Goal: Information Seeking & Learning: Learn about a topic

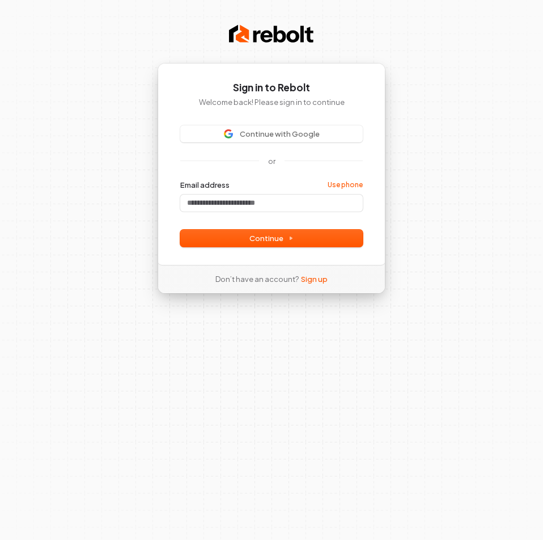
click at [273, 36] on img at bounding box center [271, 34] width 85 height 23
click at [316, 279] on link "Sign up" at bounding box center [314, 279] width 27 height 10
click at [321, 285] on div "Don’t have an account? Sign up" at bounding box center [271, 279] width 148 height 28
click at [318, 281] on link "Sign up" at bounding box center [314, 279] width 27 height 10
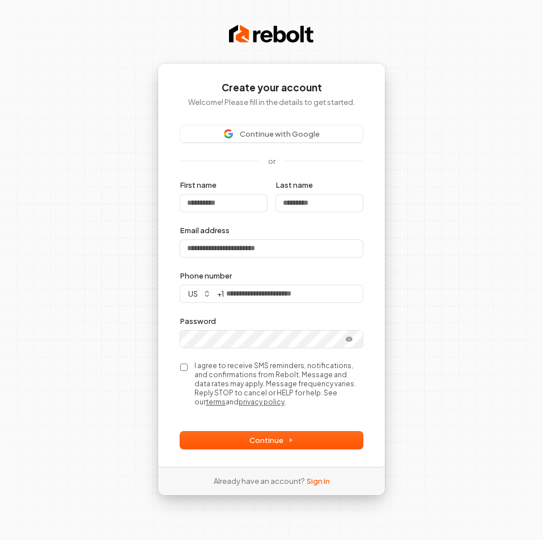
click at [315, 474] on div "Already have an account? Sign in" at bounding box center [272, 480] width 152 height 28
click at [315, 479] on link "Sign in" at bounding box center [318, 481] width 23 height 10
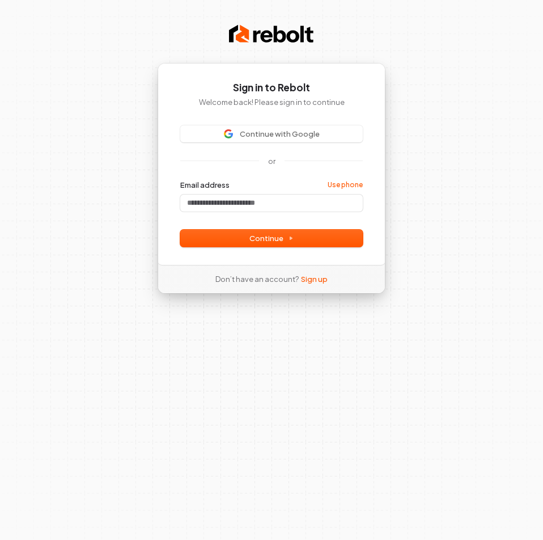
click at [262, 32] on img at bounding box center [271, 34] width 85 height 23
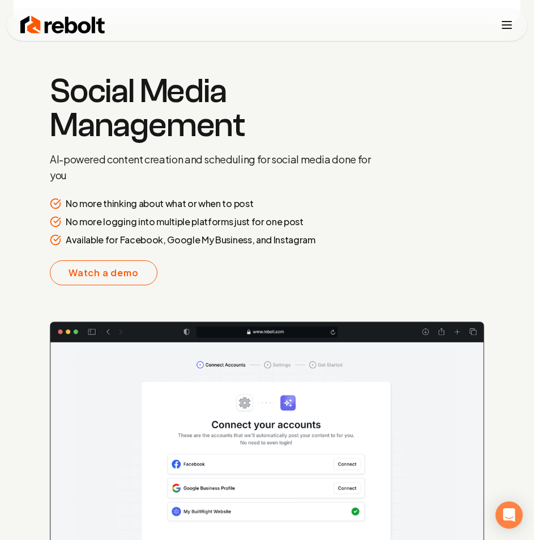
scroll to position [2097, 0]
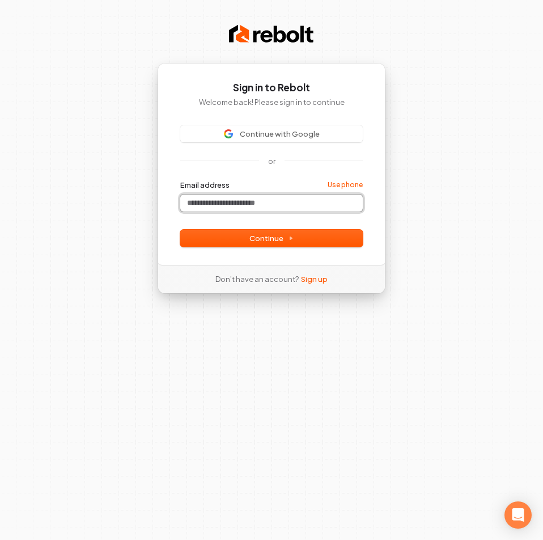
click at [299, 207] on input "Email address" at bounding box center [271, 202] width 183 height 17
click at [264, 28] on img at bounding box center [271, 34] width 85 height 23
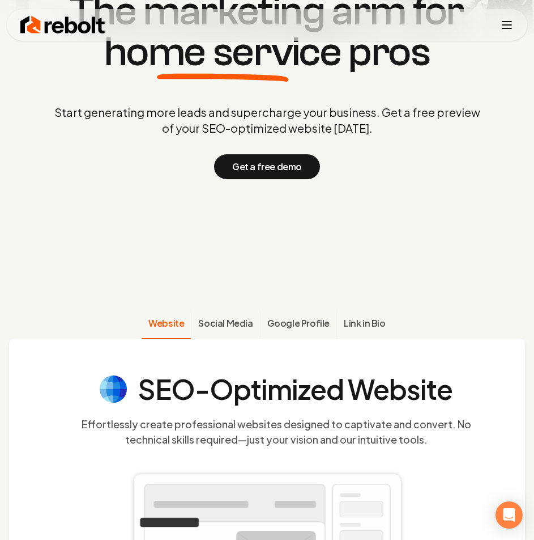
scroll to position [227, 0]
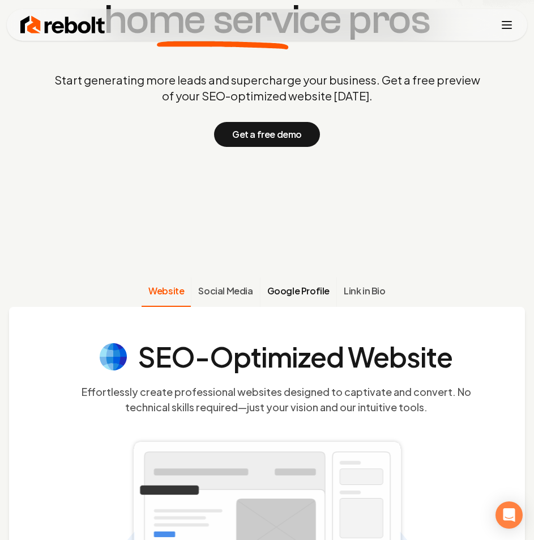
click at [308, 291] on span "Google Profile" at bounding box center [299, 291] width 62 height 14
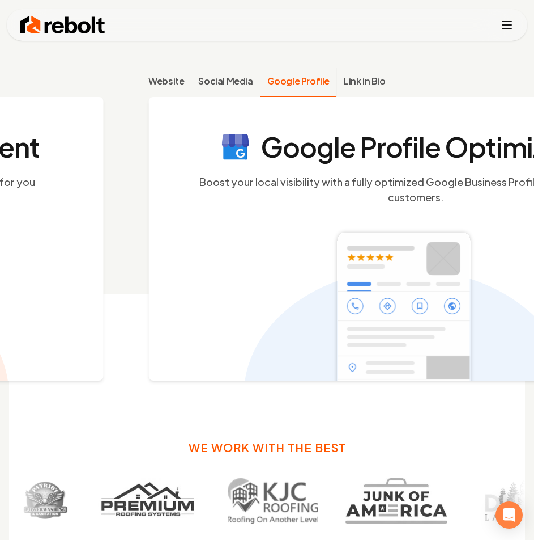
scroll to position [448, 0]
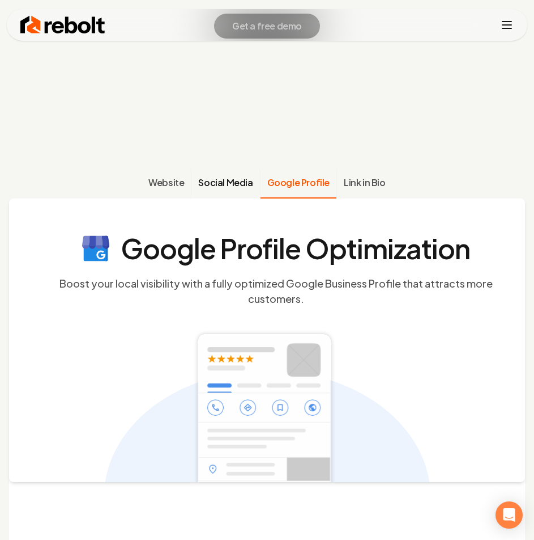
click at [223, 179] on span "Social Media" at bounding box center [225, 183] width 54 height 14
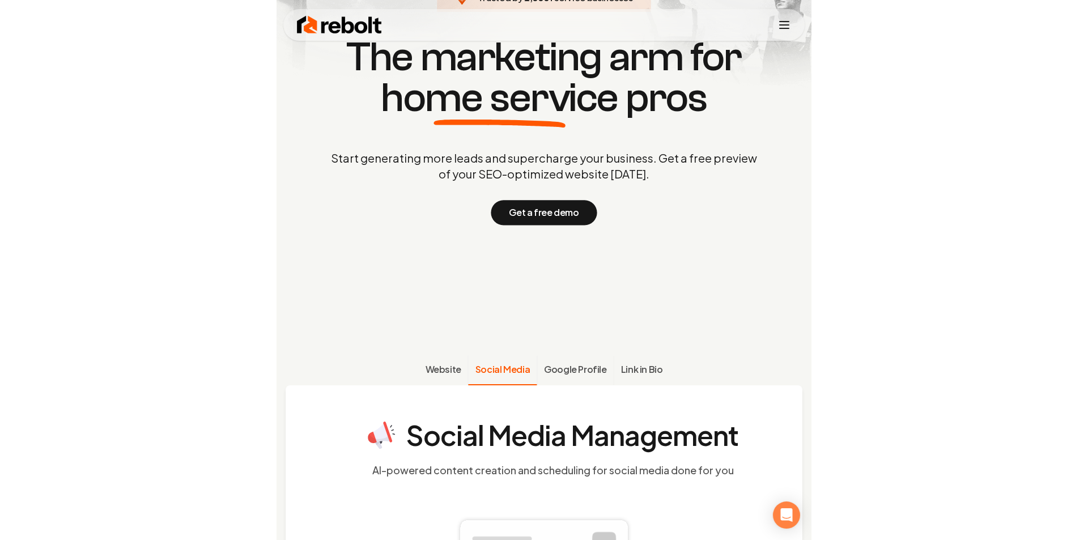
scroll to position [0, 0]
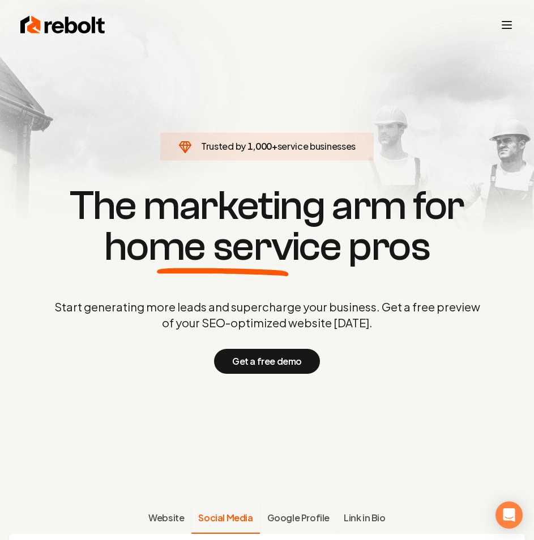
click at [502, 25] on icon "Toggle mobile menu" at bounding box center [507, 25] width 14 height 14
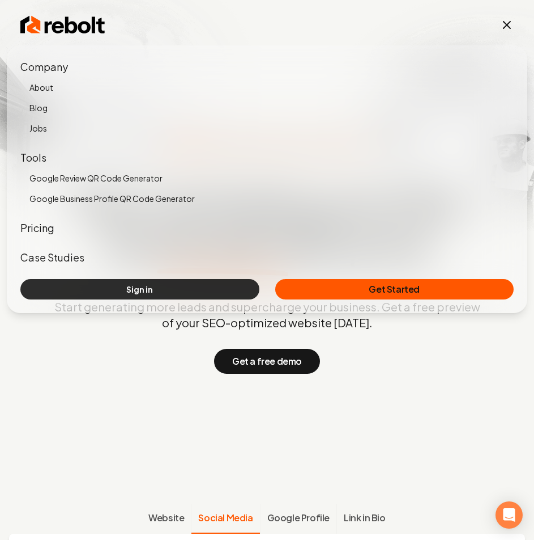
click at [158, 281] on link "Sign in" at bounding box center [139, 289] width 239 height 20
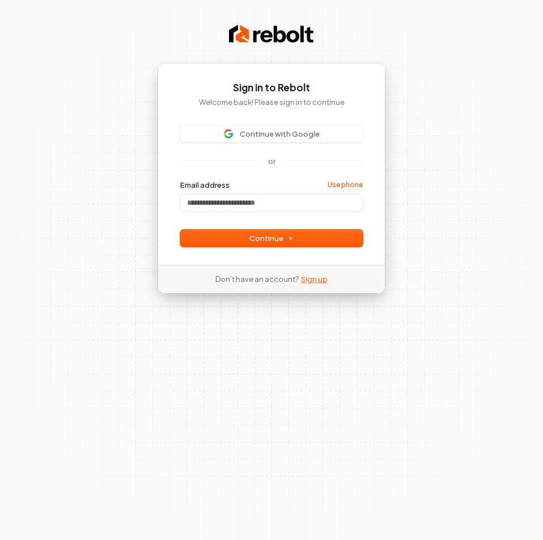
click at [318, 277] on link "Sign up" at bounding box center [314, 279] width 27 height 10
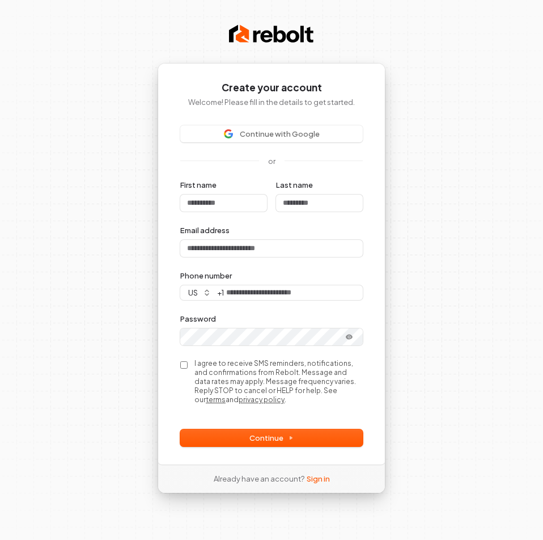
click at [244, 35] on img at bounding box center [271, 34] width 85 height 23
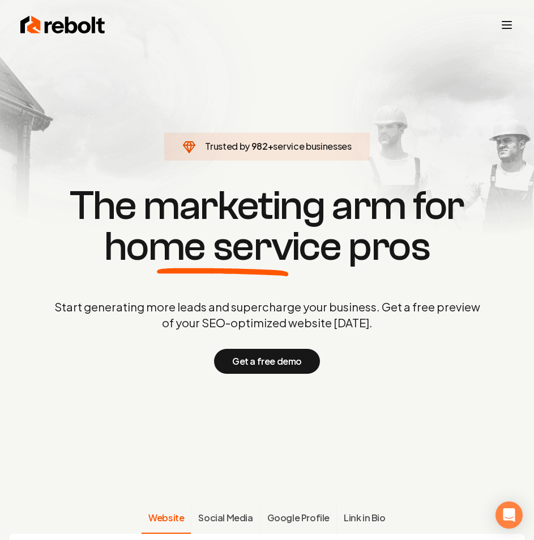
click at [505, 25] on line "Toggle mobile menu" at bounding box center [507, 25] width 9 height 0
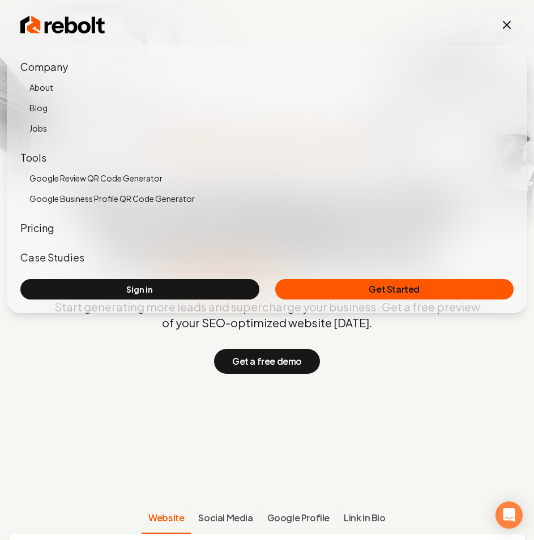
click at [505, 25] on icon "Toggle mobile menu" at bounding box center [507, 25] width 14 height 14
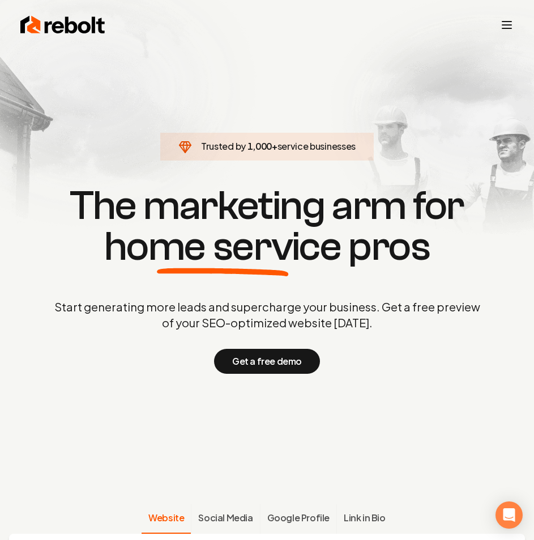
click at [505, 25] on line "Toggle mobile menu" at bounding box center [507, 25] width 9 height 0
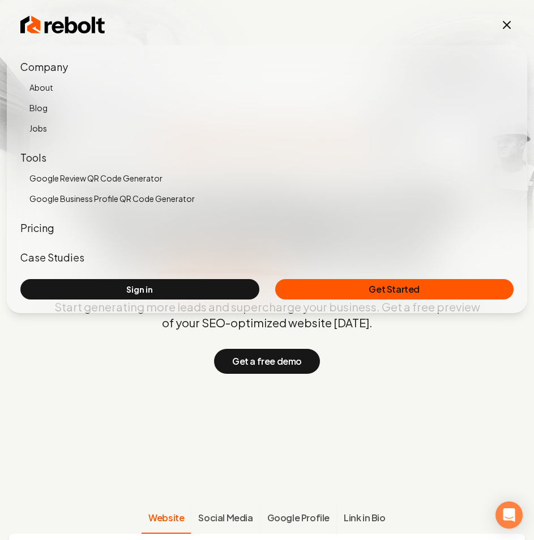
click at [505, 25] on icon "Toggle mobile menu" at bounding box center [507, 25] width 14 height 14
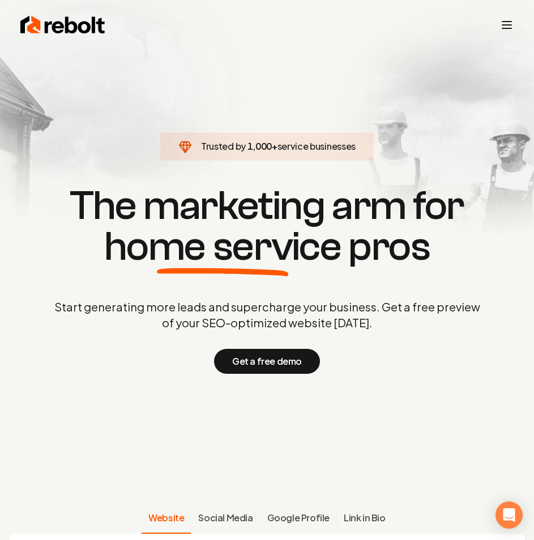
click at [497, 24] on div "Rebolt Company About Blog Jobs Tools Google Review QR Code Generator Google Bus…" at bounding box center [267, 25] width 521 height 32
click at [507, 25] on line "Toggle mobile menu" at bounding box center [507, 25] width 9 height 0
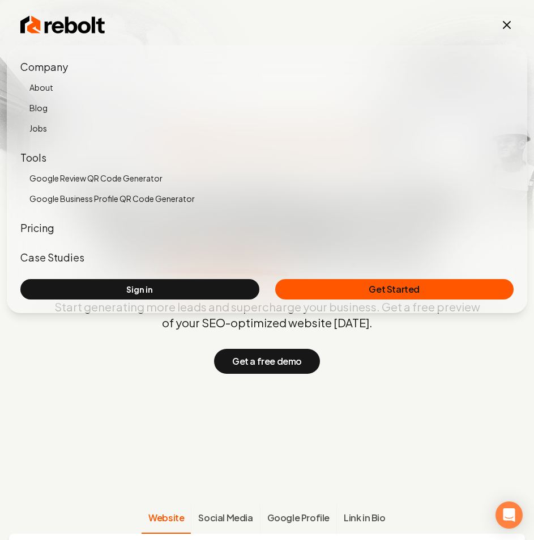
click at [45, 7] on img at bounding box center [267, 124] width 534 height 248
click at [502, 19] on icon "Toggle mobile menu" at bounding box center [507, 25] width 14 height 14
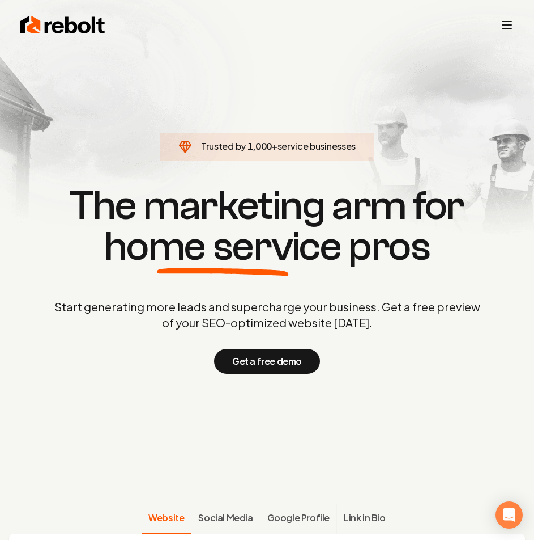
click at [505, 20] on icon "Toggle mobile menu" at bounding box center [507, 25] width 14 height 14
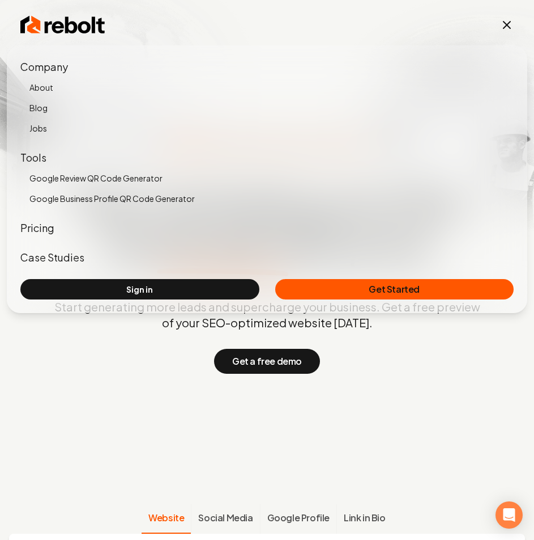
click at [505, 23] on icon "Toggle mobile menu" at bounding box center [507, 25] width 7 height 7
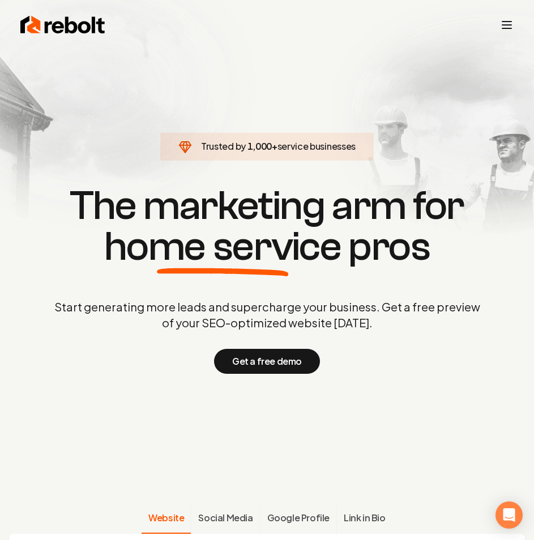
click at [505, 29] on icon "Toggle mobile menu" at bounding box center [507, 25] width 14 height 14
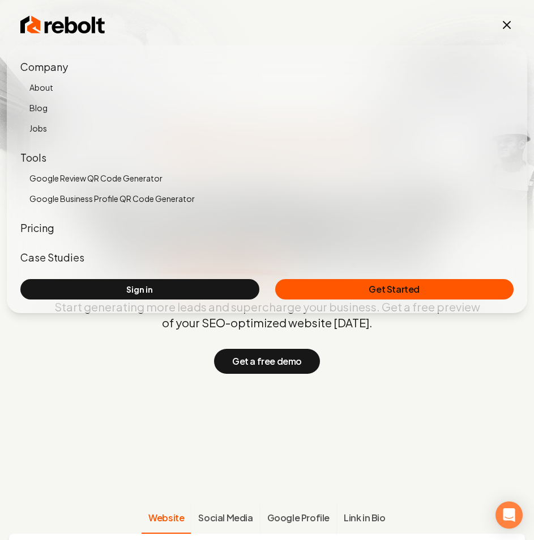
click at [505, 29] on icon "Toggle mobile menu" at bounding box center [507, 25] width 14 height 14
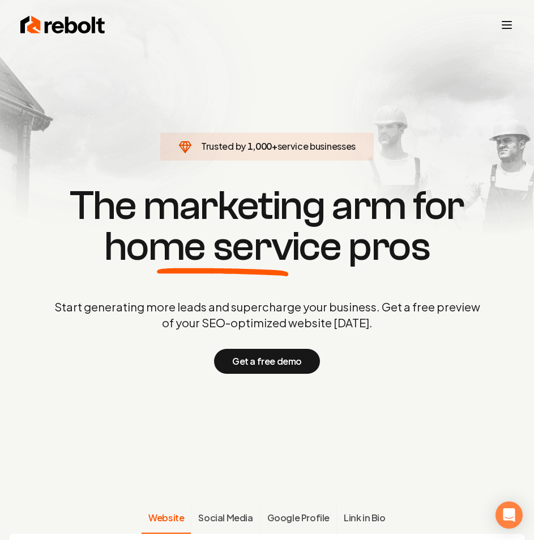
click at [39, 16] on div "Rebolt Company About Blog Jobs Tools Google Review QR Code Generator Google Bus…" at bounding box center [267, 25] width 521 height 32
click at [62, 28] on img at bounding box center [62, 25] width 85 height 23
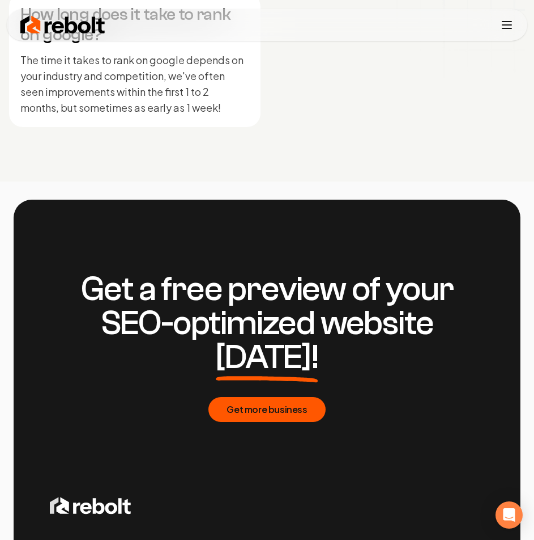
scroll to position [7304, 0]
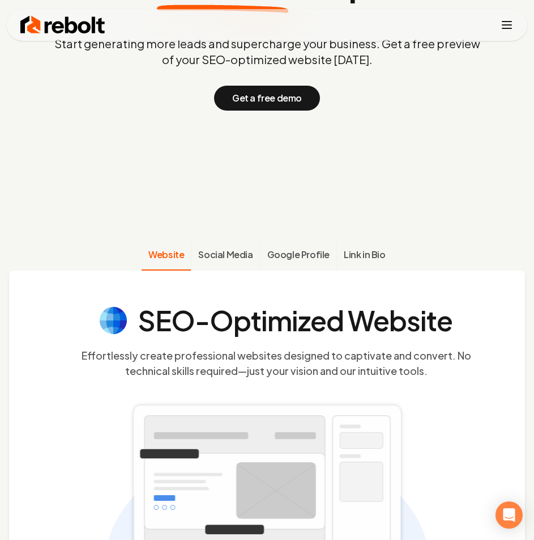
scroll to position [283, 0]
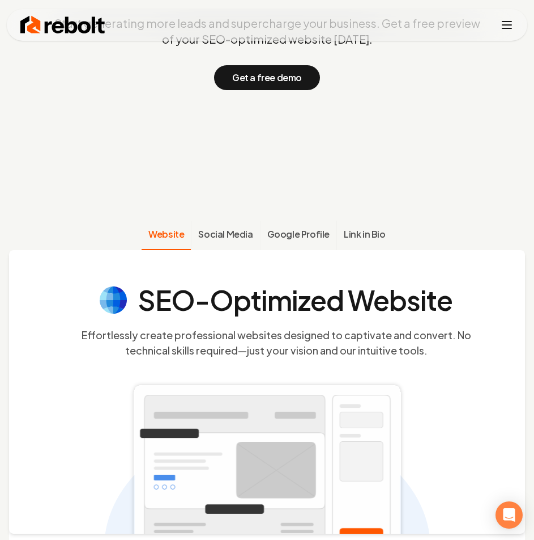
click at [506, 27] on icon "Toggle mobile menu" at bounding box center [507, 25] width 14 height 14
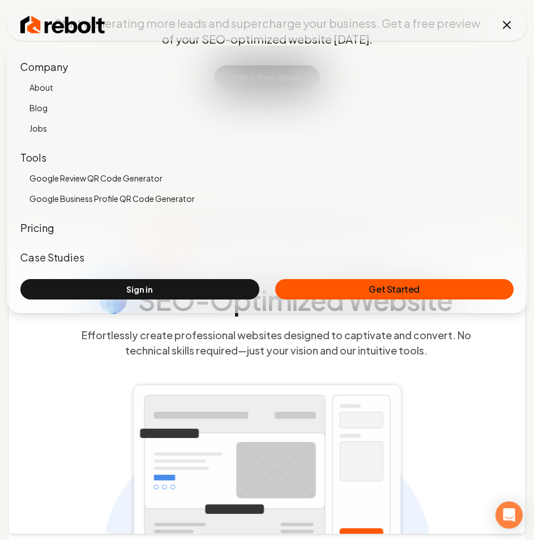
click at [506, 27] on icon "Toggle mobile menu" at bounding box center [507, 25] width 7 height 7
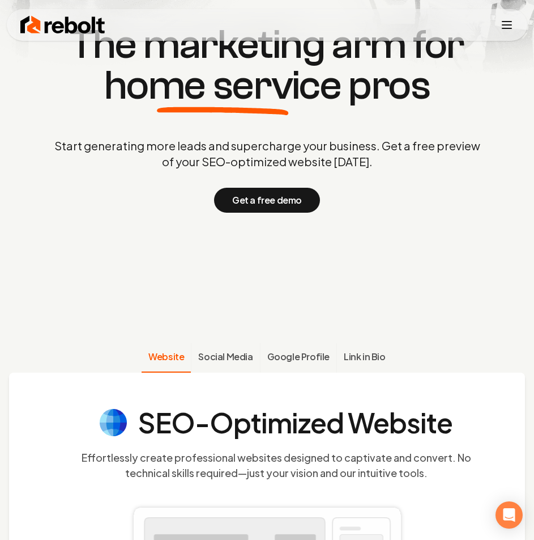
scroll to position [170, 0]
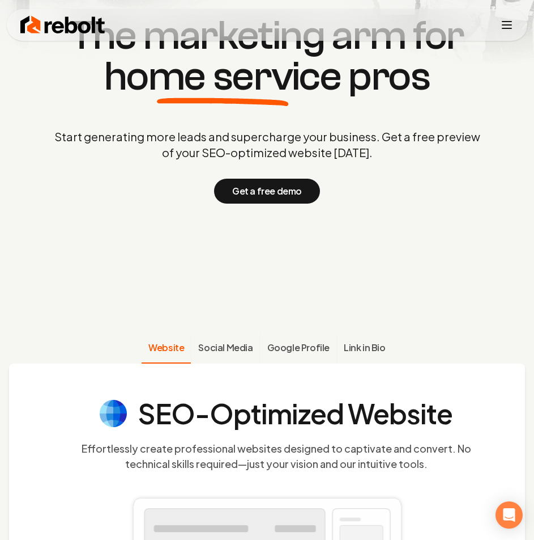
click at [510, 26] on icon "Toggle mobile menu" at bounding box center [507, 25] width 14 height 14
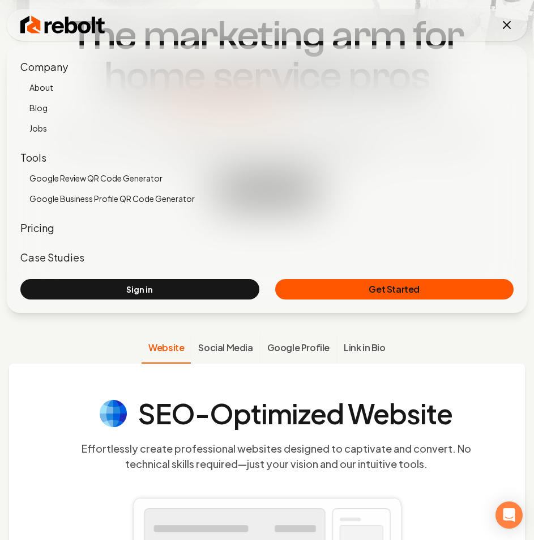
click at [39, 232] on link "Pricing" at bounding box center [37, 227] width 34 height 13
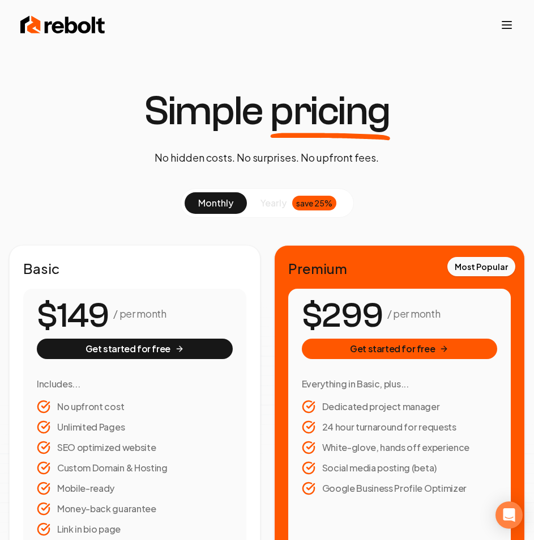
click at [269, 200] on span "yearly" at bounding box center [274, 203] width 26 height 14
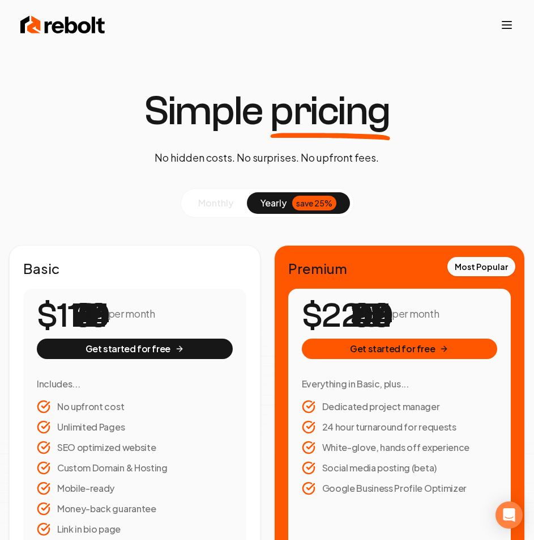
click at [219, 203] on span "monthly" at bounding box center [215, 203] width 35 height 12
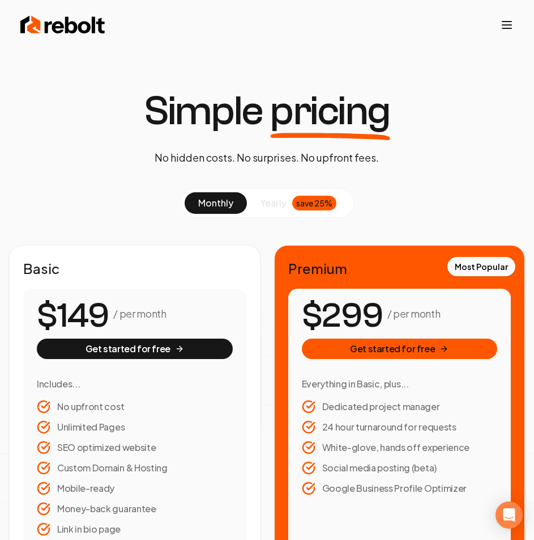
click at [264, 203] on span "yearly" at bounding box center [274, 203] width 26 height 14
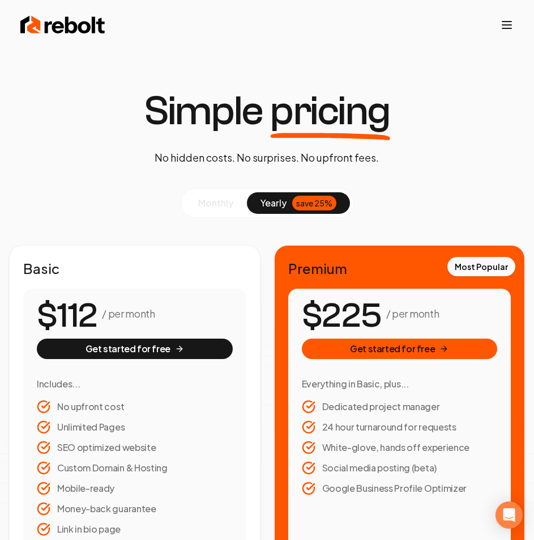
click at [222, 202] on span "monthly" at bounding box center [215, 203] width 35 height 12
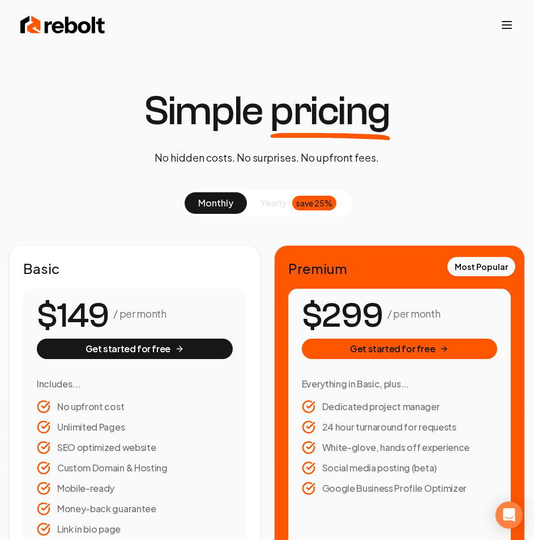
click at [73, 28] on img at bounding box center [62, 25] width 85 height 23
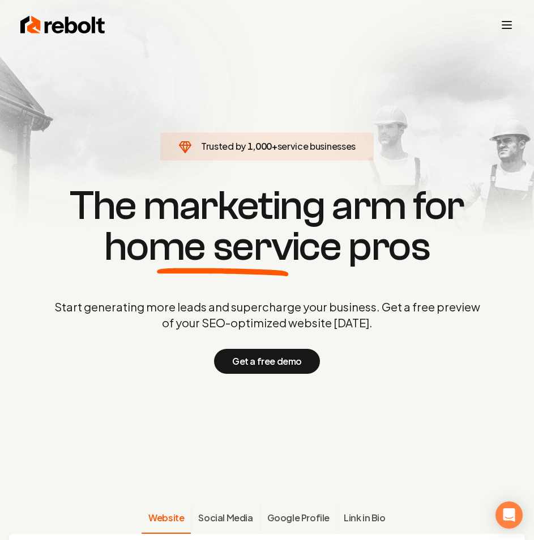
click at [508, 26] on icon "Toggle mobile menu" at bounding box center [507, 25] width 14 height 14
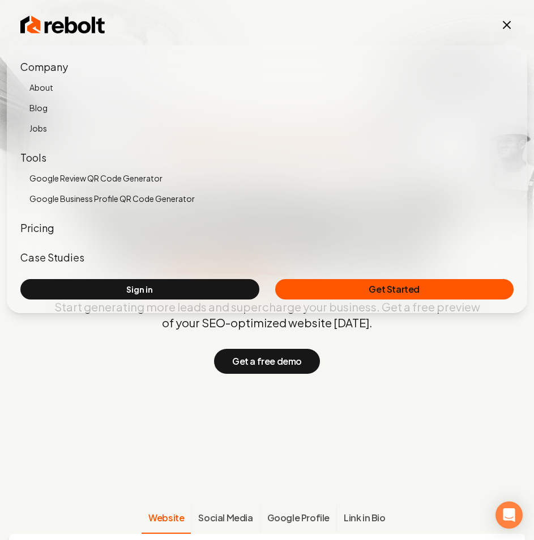
click at [506, 26] on icon "Toggle mobile menu" at bounding box center [507, 25] width 14 height 14
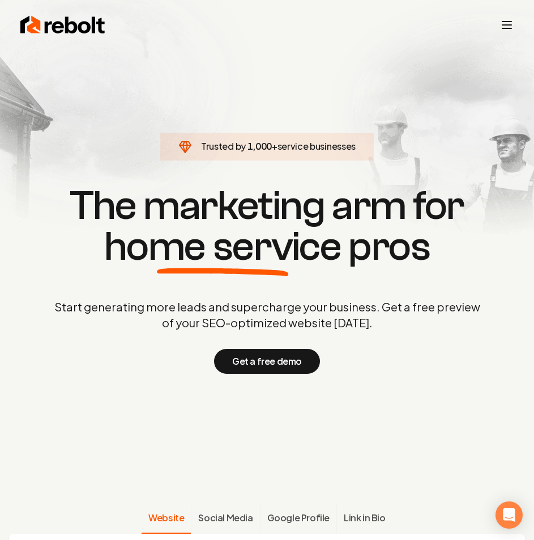
click at [504, 28] on line "Toggle mobile menu" at bounding box center [507, 28] width 9 height 0
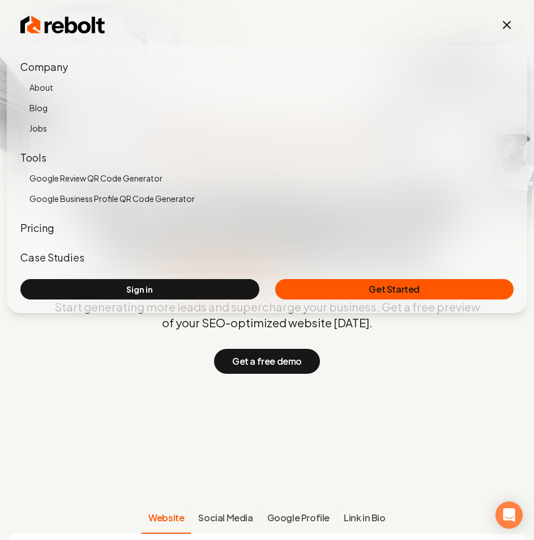
click at [504, 27] on icon "Toggle mobile menu" at bounding box center [507, 25] width 7 height 7
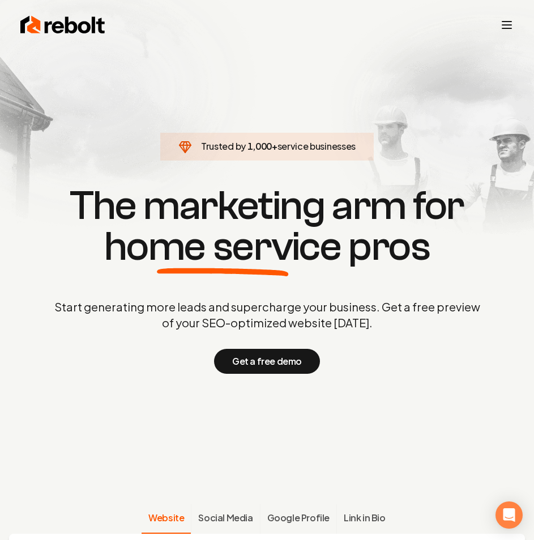
click at [499, 18] on div "Rebolt Company About Blog Jobs Tools Google Review QR Code Generator Google Bus…" at bounding box center [267, 25] width 521 height 32
click at [508, 31] on icon "Toggle mobile menu" at bounding box center [507, 25] width 14 height 14
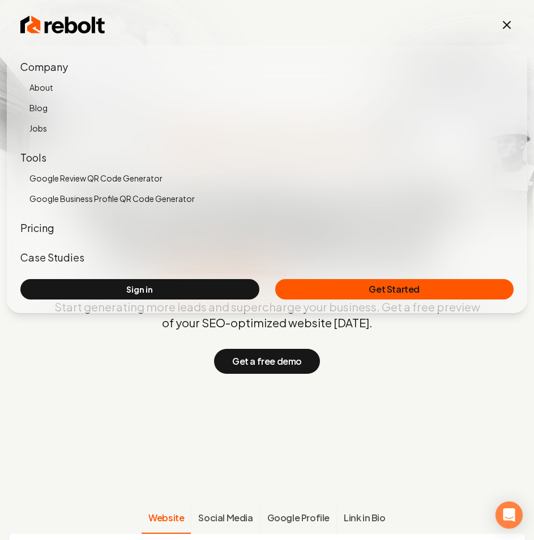
click at [506, 25] on icon "Toggle mobile menu" at bounding box center [507, 25] width 14 height 14
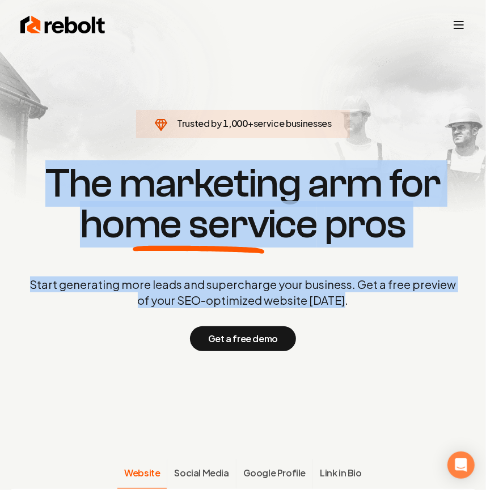
drag, startPoint x: 350, startPoint y: 300, endPoint x: 55, endPoint y: 179, distance: 319.2
click at [55, 179] on div "Trusted by 1,000 + service businesses The marketing arm for home service pros S…" at bounding box center [243, 256] width 486 height 189
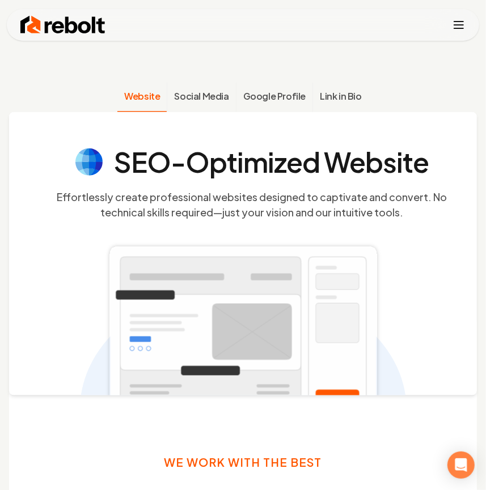
scroll to position [257, 0]
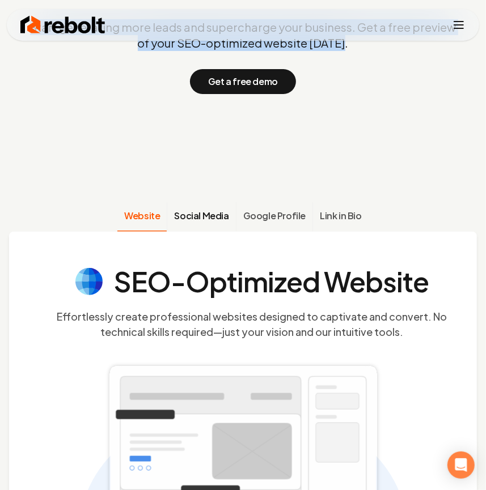
click at [196, 219] on span "Social Media" at bounding box center [201, 216] width 54 height 14
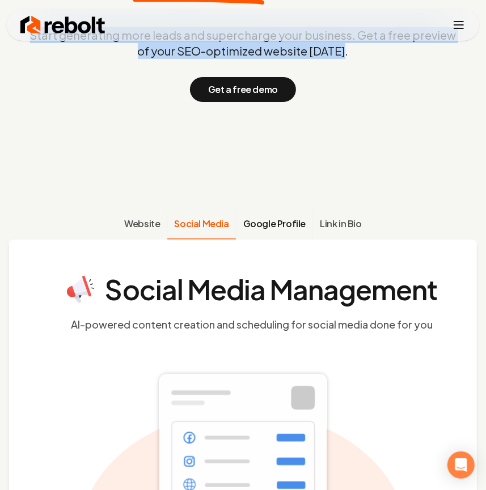
click at [269, 225] on span "Google Profile" at bounding box center [274, 224] width 62 height 14
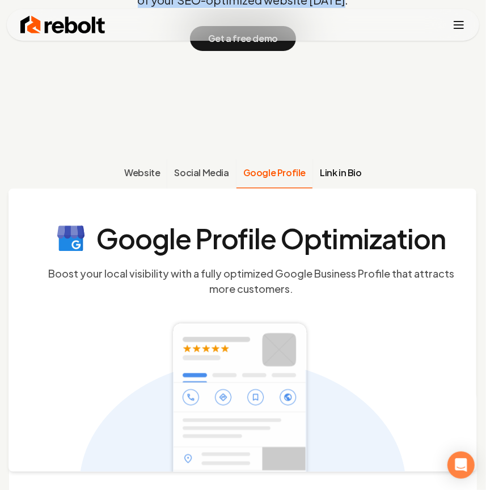
click at [337, 175] on span "Link in Bio" at bounding box center [341, 173] width 42 height 14
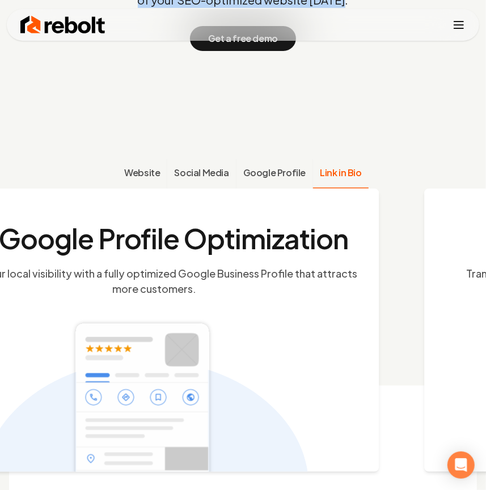
scroll to position [404, 0]
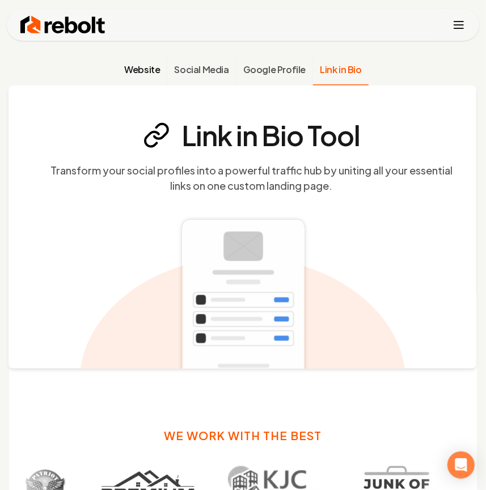
click at [164, 73] on button "Website" at bounding box center [141, 70] width 49 height 29
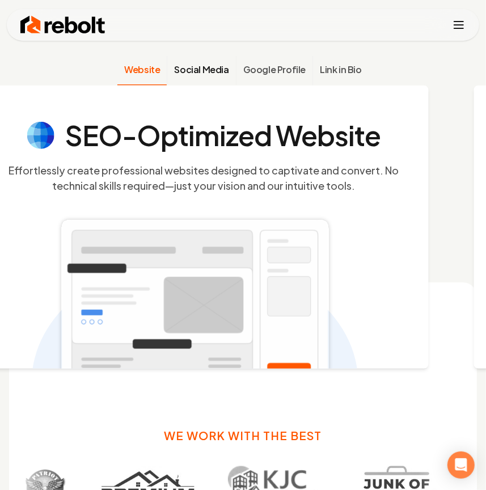
click at [221, 73] on span "Social Media" at bounding box center [201, 70] width 54 height 14
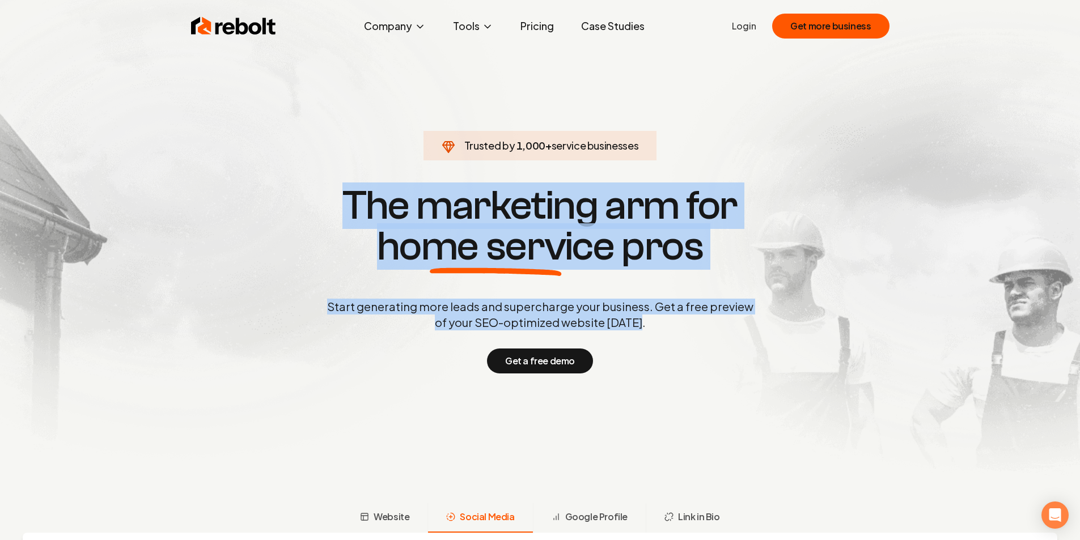
scroll to position [0, 0]
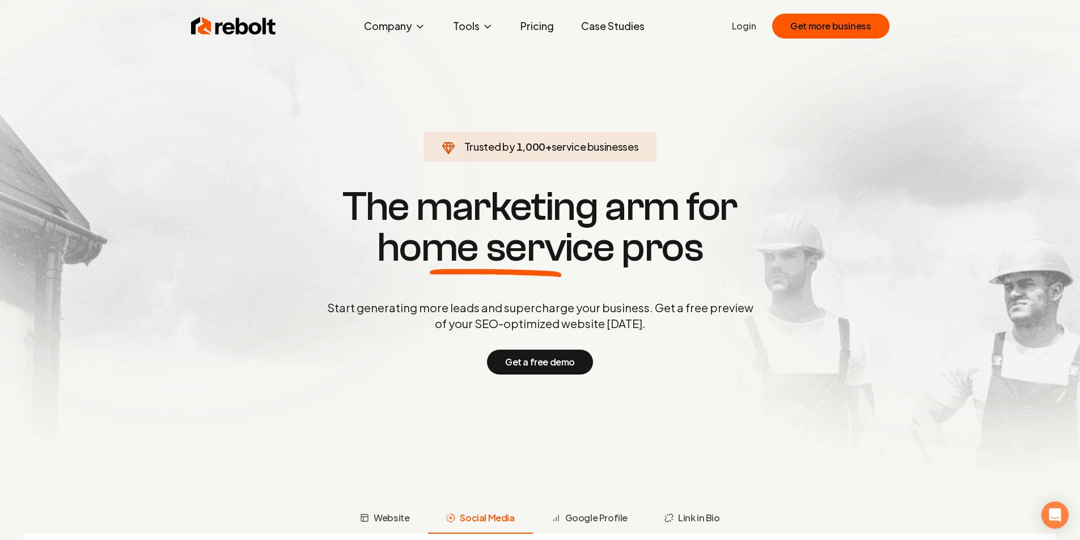
click at [534, 112] on section "Trusted by 1,000 + service businesses The marketing arm for home service pros S…" at bounding box center [540, 279] width 562 height 486
click at [534, 29] on button "Get more business" at bounding box center [830, 26] width 117 height 25
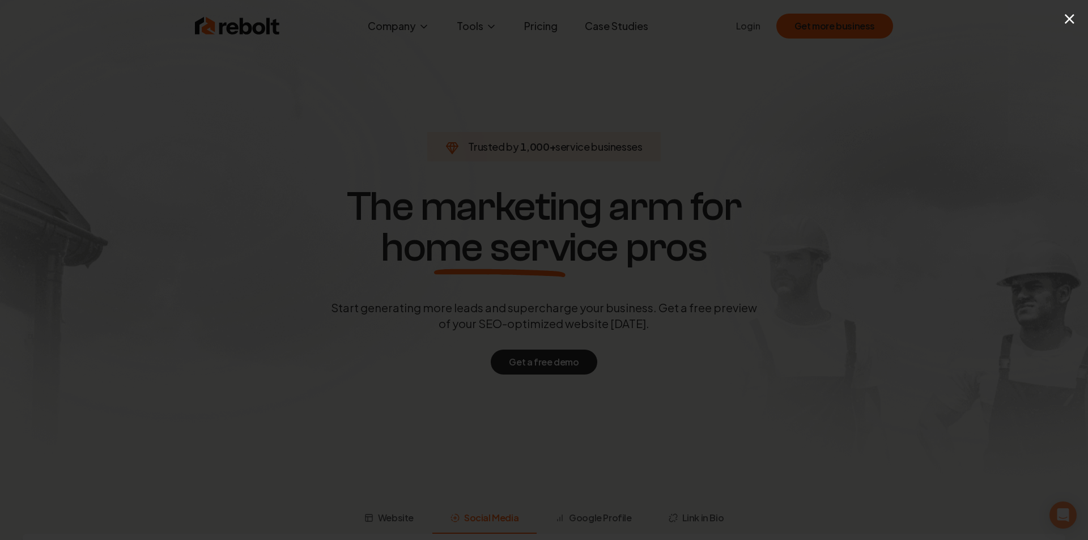
click at [534, 23] on button "×" at bounding box center [1070, 19] width 14 height 26
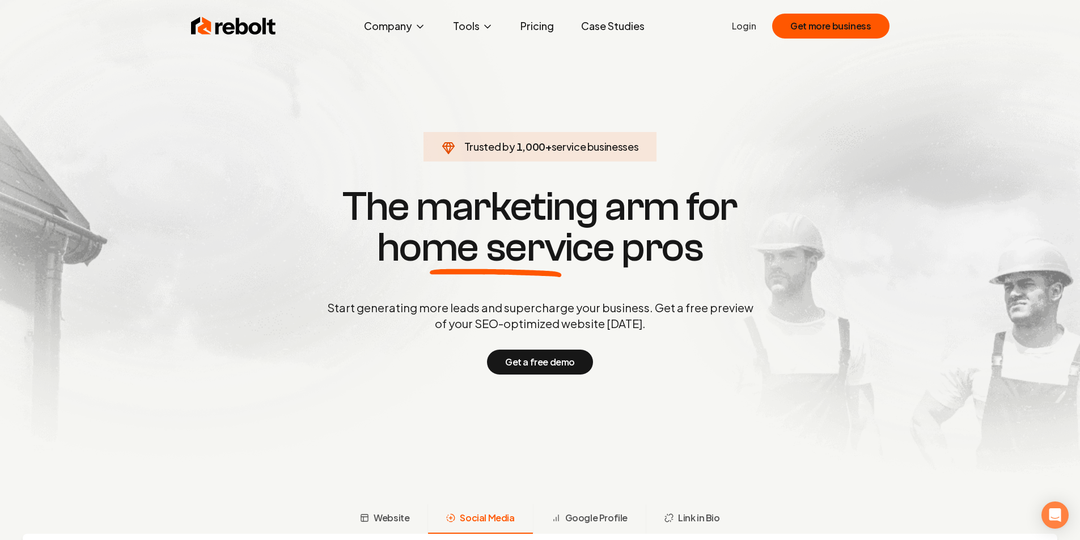
click at [534, 29] on link "Case Studies" at bounding box center [613, 26] width 82 height 23
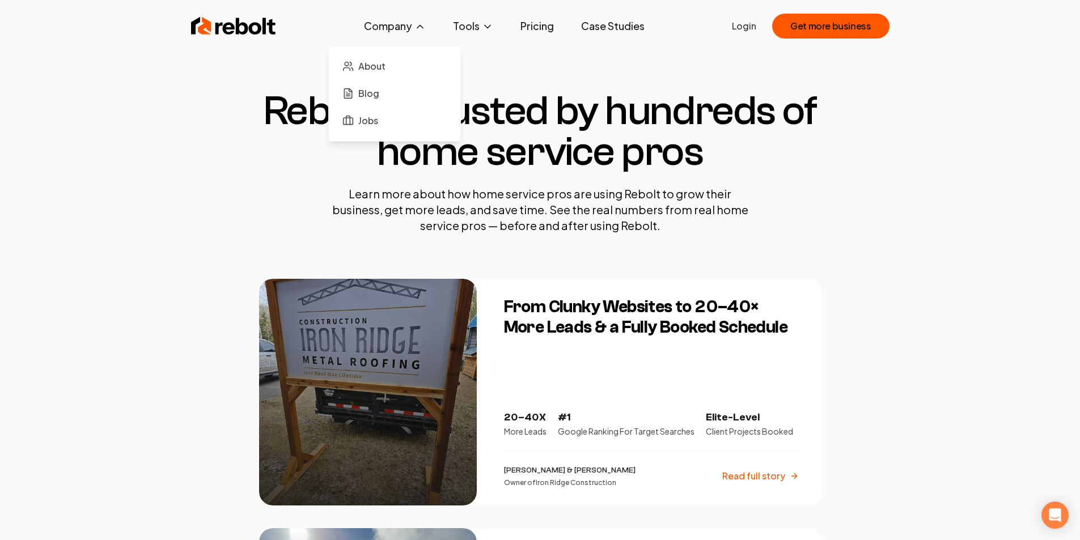
click at [398, 26] on button "Company" at bounding box center [395, 26] width 80 height 23
click at [377, 122] on span "Jobs" at bounding box center [368, 121] width 20 height 14
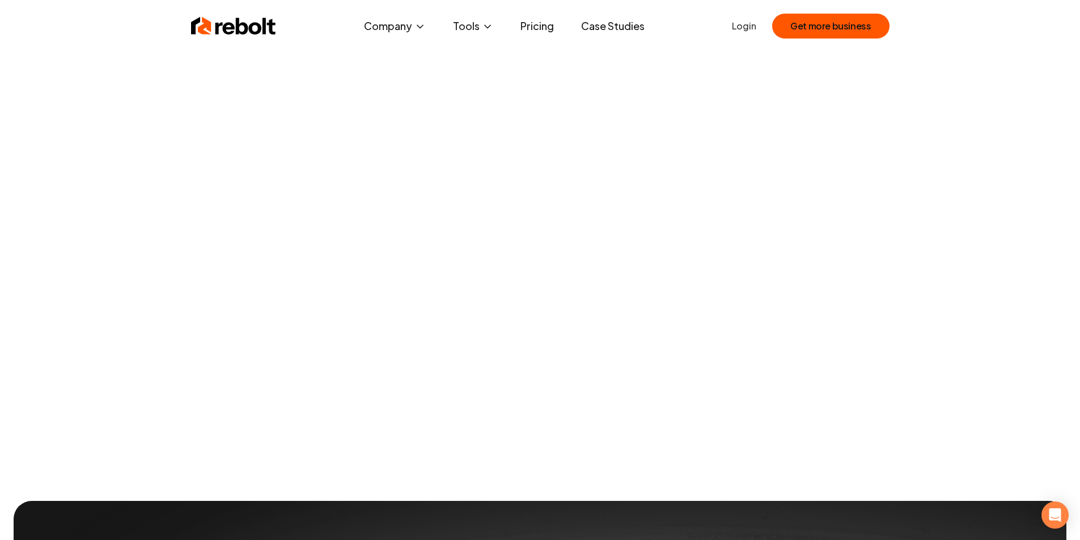
click at [258, 32] on img at bounding box center [233, 26] width 85 height 23
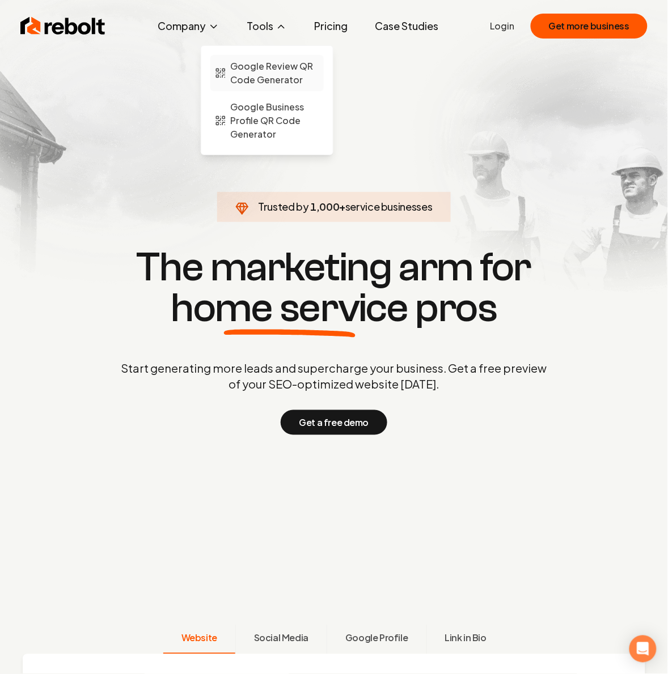
click at [261, 71] on span "Google Review QR Code Generator" at bounding box center [275, 73] width 88 height 27
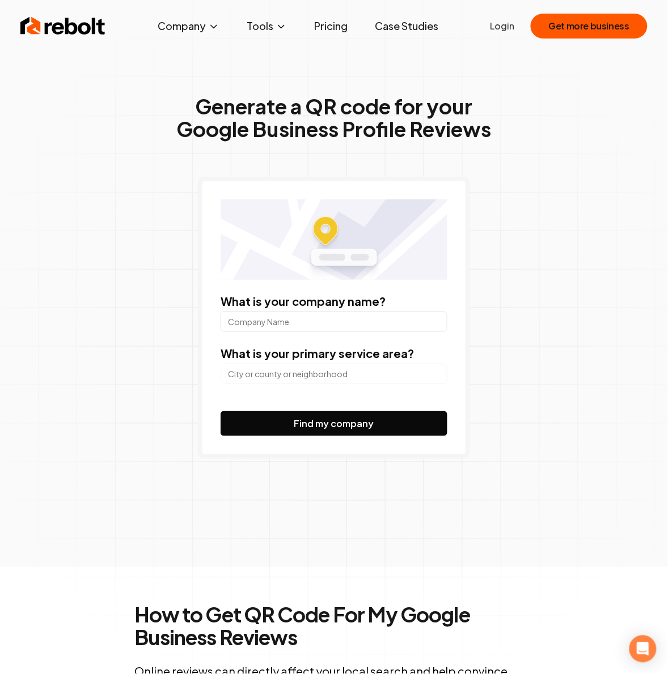
click at [68, 26] on img at bounding box center [62, 26] width 85 height 23
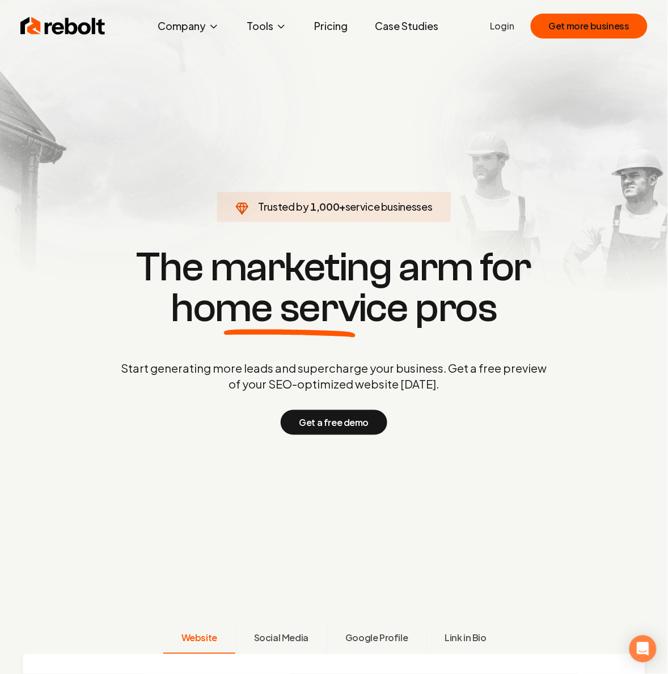
drag, startPoint x: 321, startPoint y: 1, endPoint x: 217, endPoint y: 69, distance: 123.7
click at [217, 69] on section "Trusted by 1,000 + service businesses The marketing arm for home service pros S…" at bounding box center [334, 339] width 562 height 607
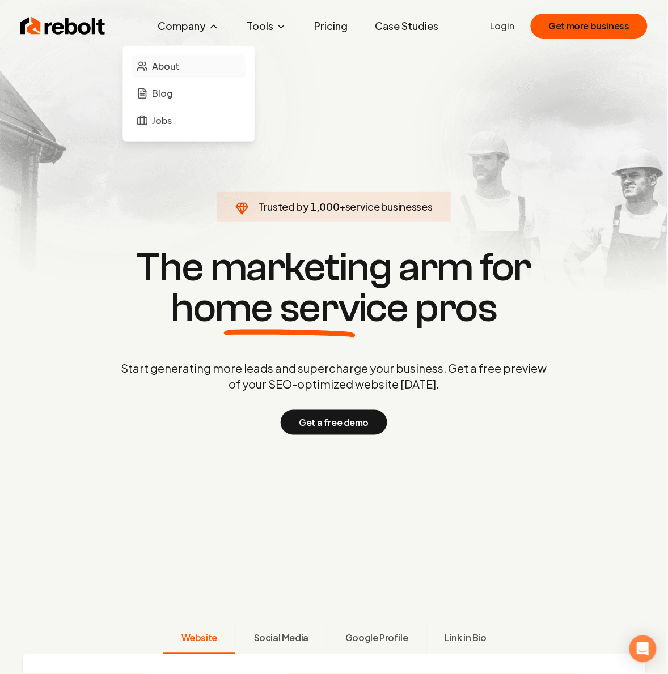
click at [180, 66] on span "About" at bounding box center [165, 67] width 27 height 14
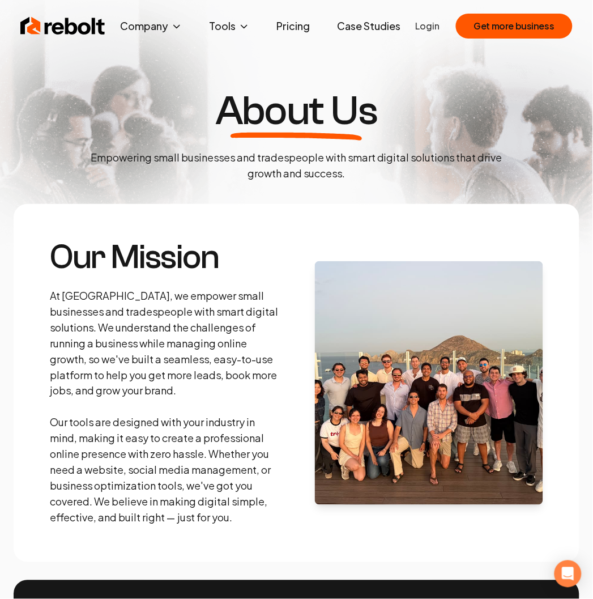
click at [283, 26] on link "Pricing" at bounding box center [294, 26] width 52 height 23
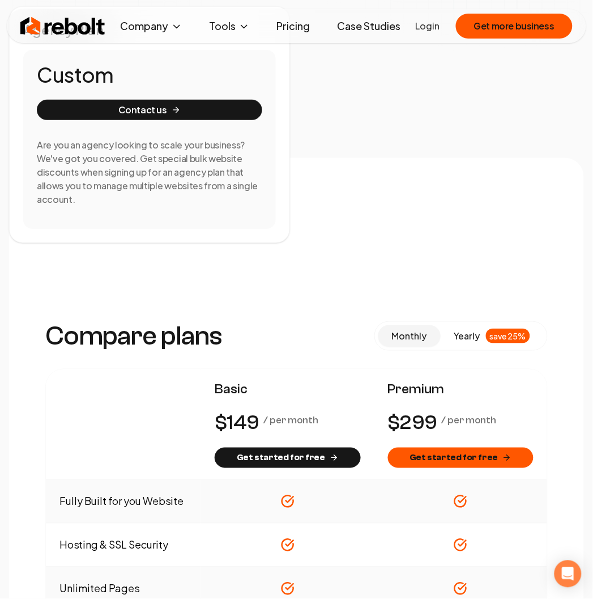
scroll to position [630, 0]
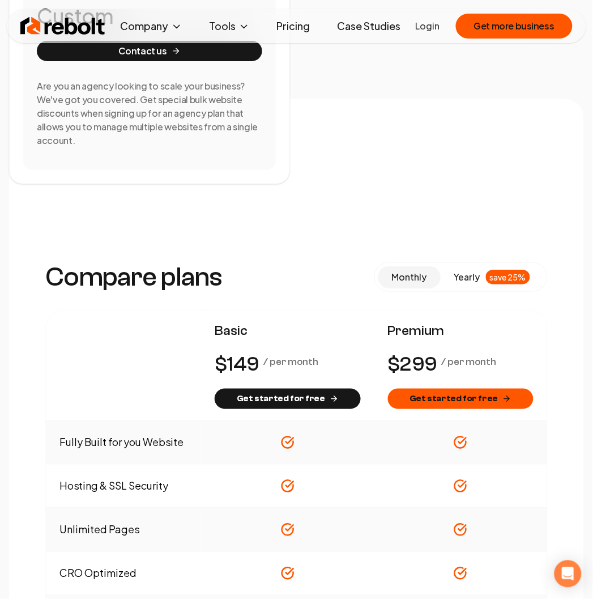
click at [460, 284] on span "yearly" at bounding box center [468, 277] width 26 height 14
click at [429, 281] on button "monthly" at bounding box center [410, 277] width 62 height 22
click at [464, 277] on span "yearly" at bounding box center [468, 277] width 26 height 14
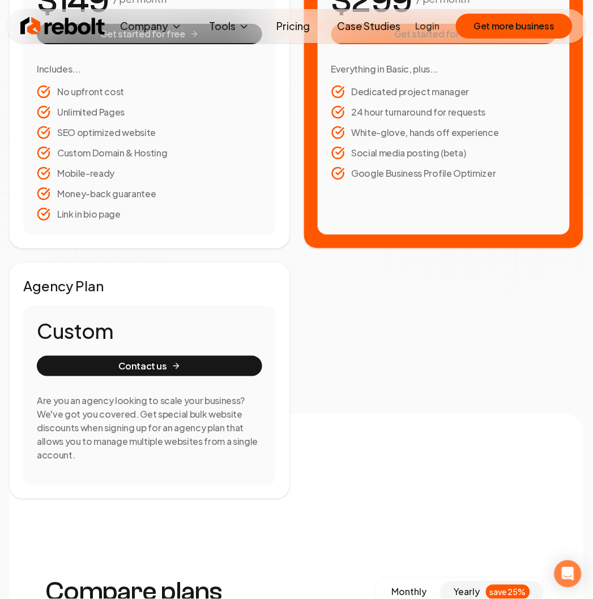
scroll to position [0, 0]
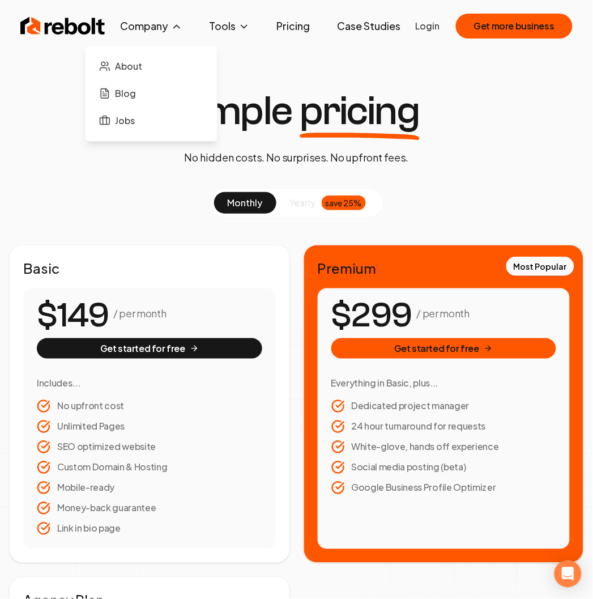
click at [154, 24] on button "Company" at bounding box center [152, 26] width 80 height 23
click at [151, 60] on link "About" at bounding box center [151, 66] width 113 height 23
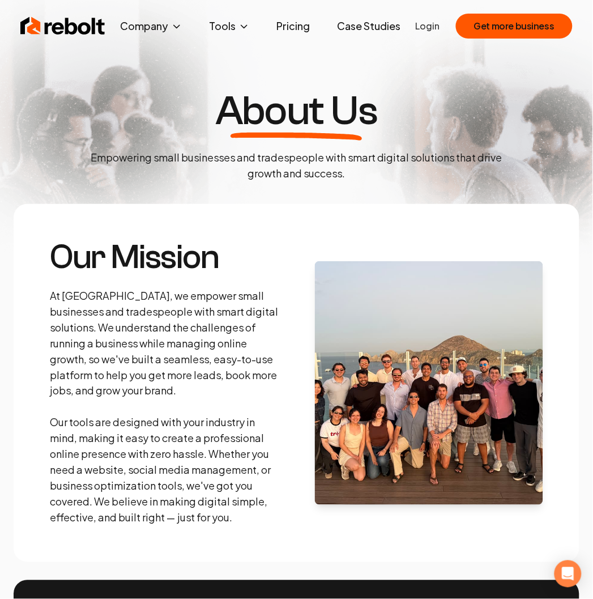
click at [304, 25] on link "Pricing" at bounding box center [294, 26] width 52 height 23
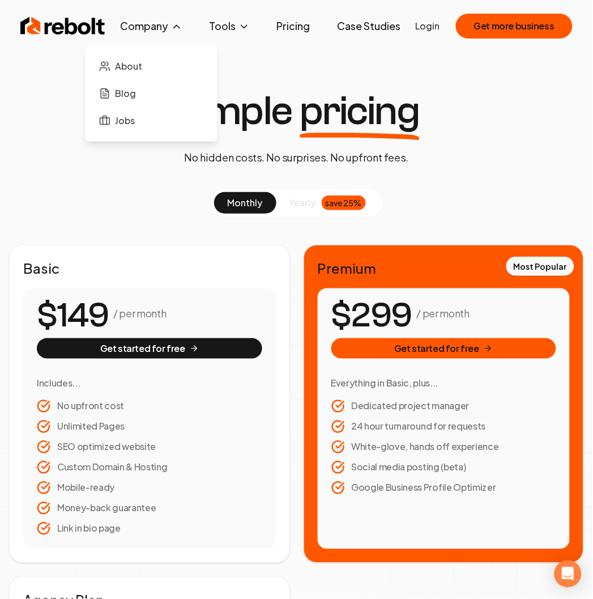
click at [158, 27] on button "Company" at bounding box center [152, 26] width 80 height 23
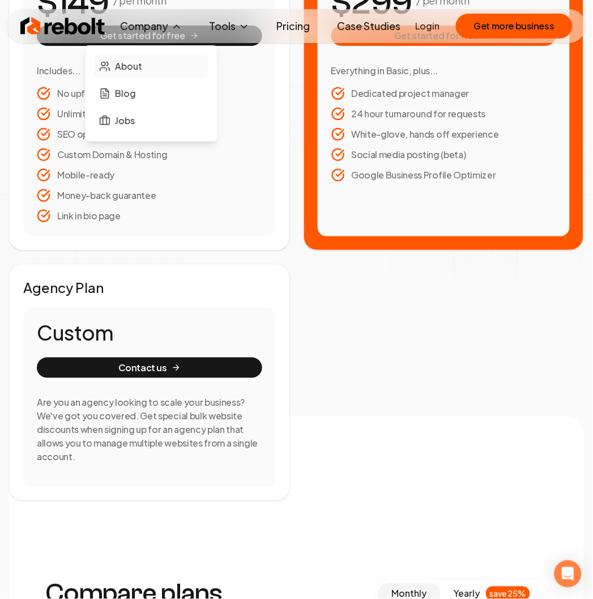
scroll to position [315, 0]
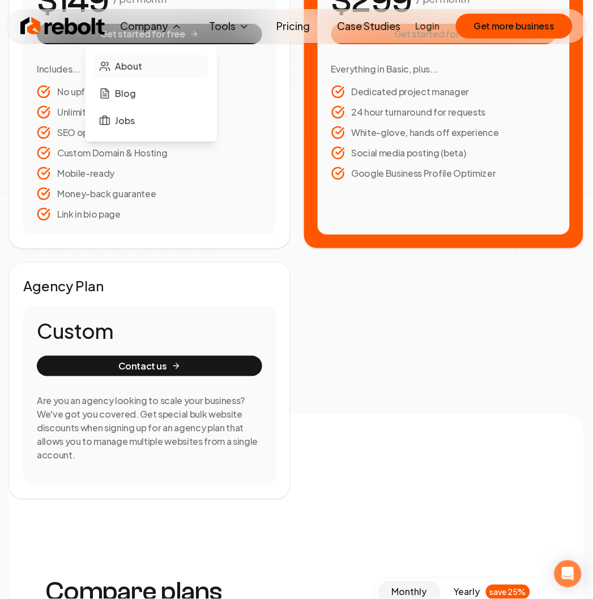
click at [142, 73] on span "About" at bounding box center [128, 67] width 27 height 14
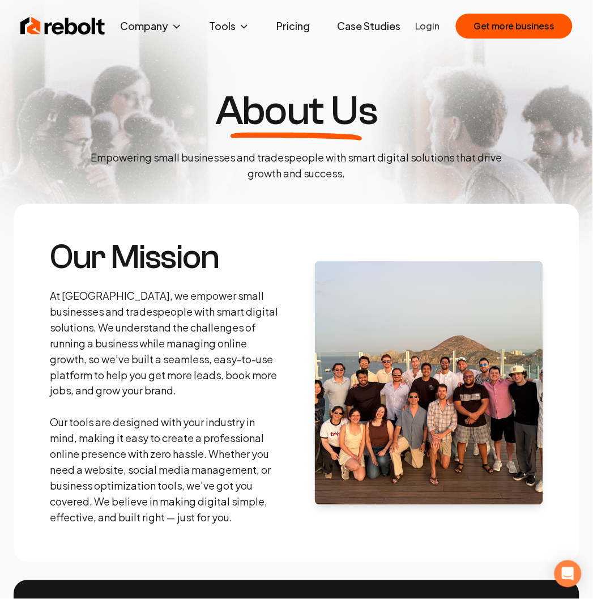
click at [296, 24] on link "Pricing" at bounding box center [294, 26] width 52 height 23
